Goal: Information Seeking & Learning: Check status

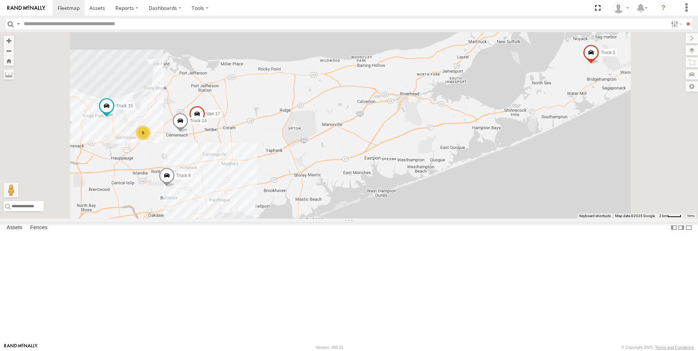
click at [0, 0] on link at bounding box center [0, 0] width 0 height 0
click at [0, 0] on span at bounding box center [0, 0] width 0 height 0
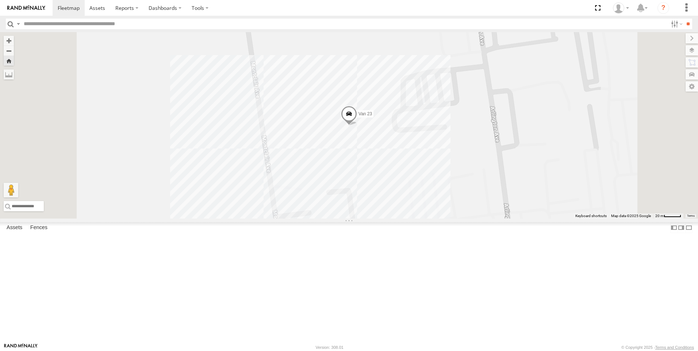
click at [0, 0] on link at bounding box center [0, 0] width 0 height 0
click at [0, 0] on span at bounding box center [0, 0] width 0 height 0
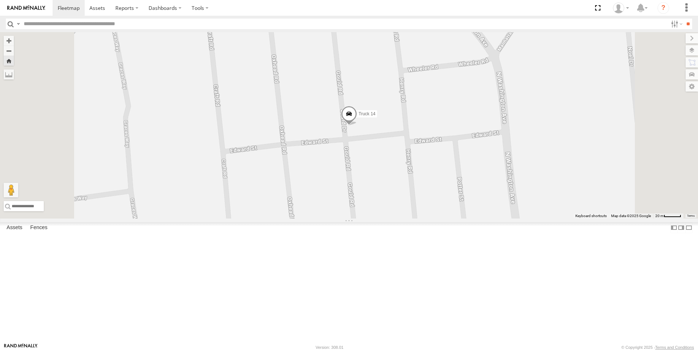
click at [0, 0] on link at bounding box center [0, 0] width 0 height 0
